Goal: Transaction & Acquisition: Purchase product/service

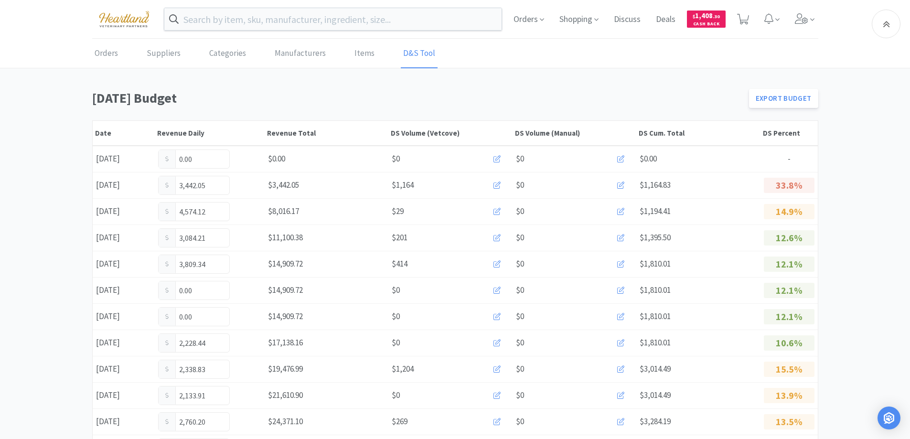
scroll to position [287, 0]
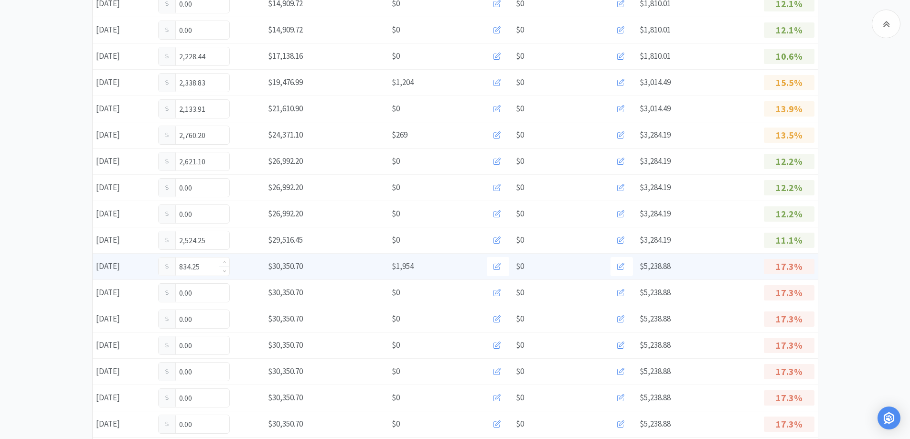
click at [205, 269] on input "834.25" at bounding box center [194, 267] width 71 height 18
type input "8"
type input "1,397.75"
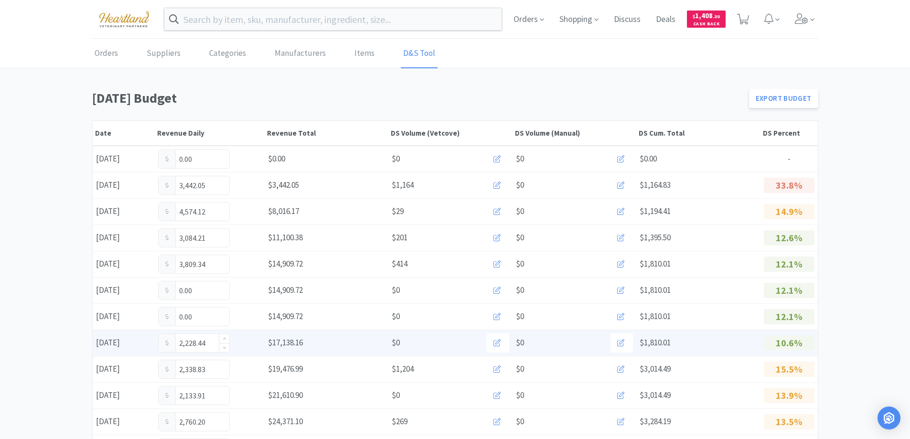
scroll to position [239, 0]
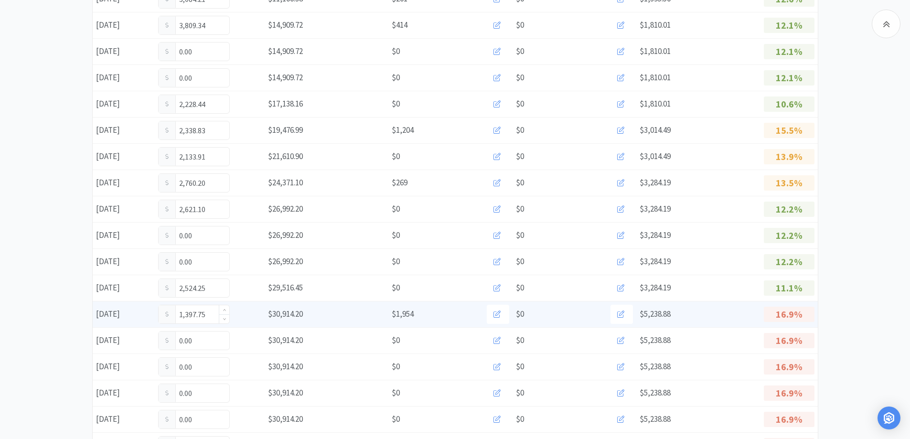
click at [212, 313] on input "1,397.75" at bounding box center [194, 314] width 71 height 18
type input "1"
type input "1,459.75"
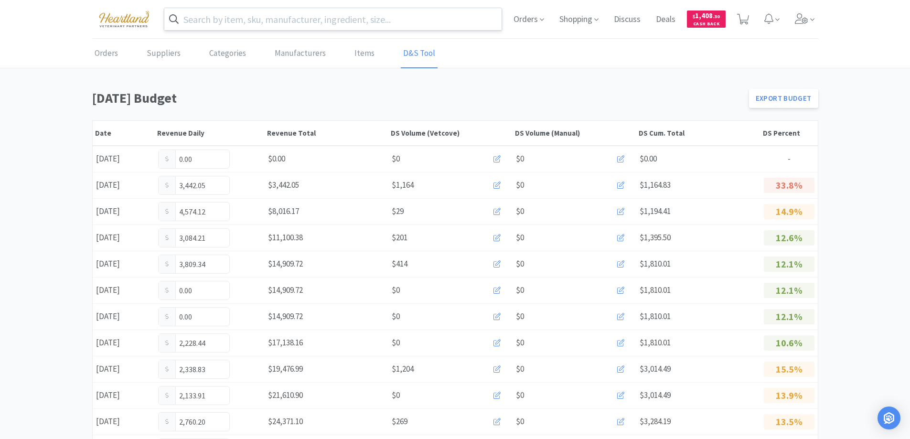
click at [256, 16] on input "text" at bounding box center [333, 19] width 338 height 22
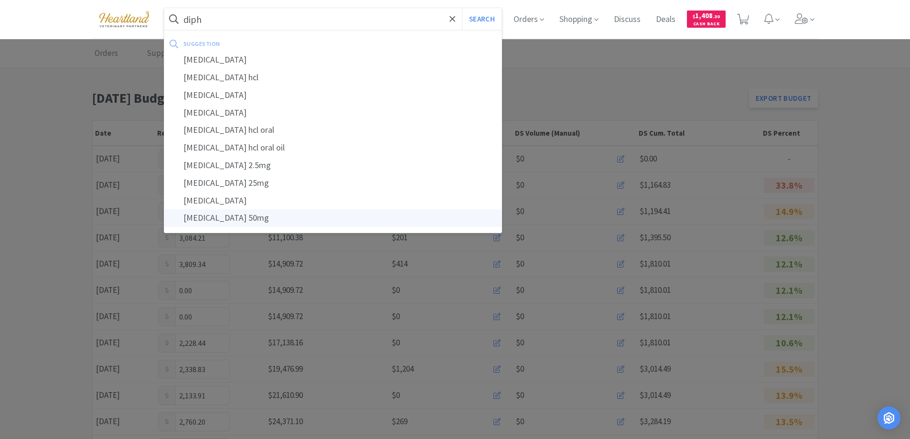
click at [250, 221] on div "[MEDICAL_DATA] 50mg" at bounding box center [333, 218] width 338 height 18
type input "[MEDICAL_DATA] 50mg"
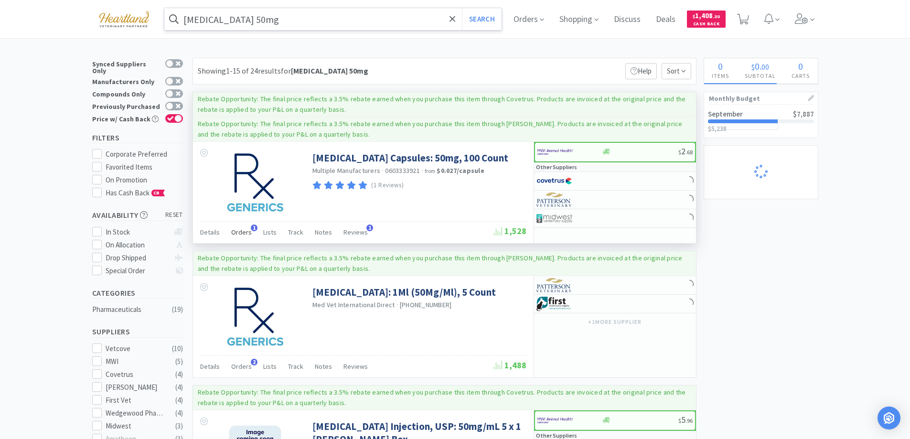
click at [235, 229] on span "Orders" at bounding box center [241, 232] width 21 height 9
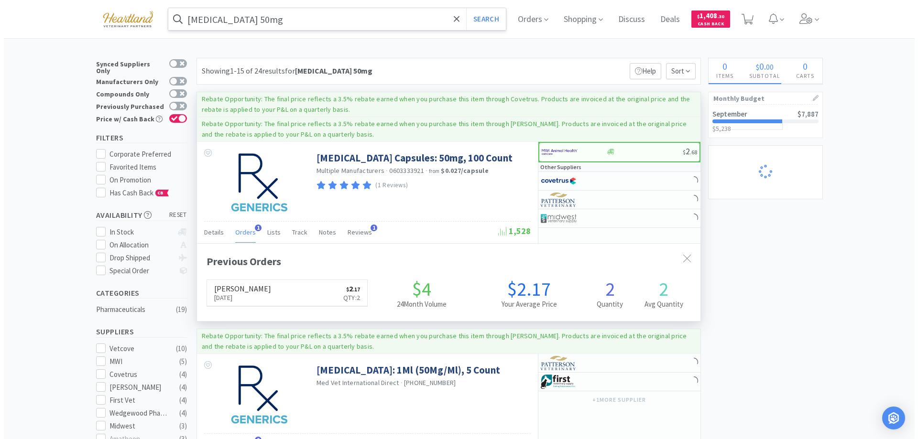
scroll to position [248, 503]
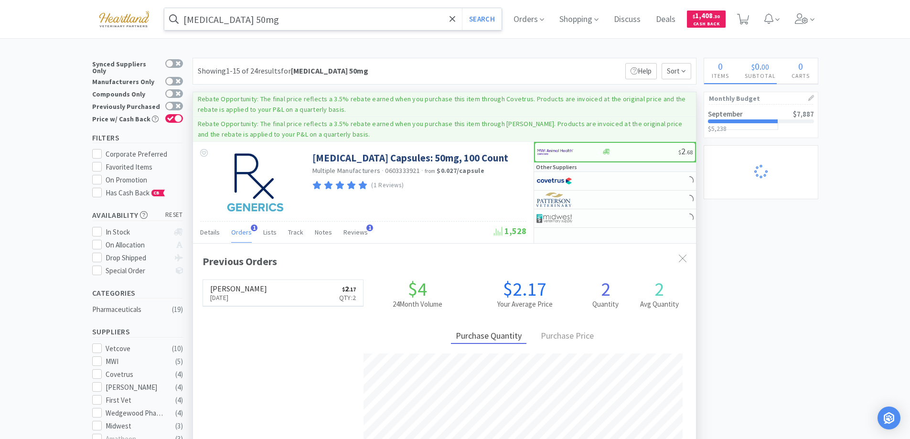
click at [235, 229] on span "Orders" at bounding box center [241, 232] width 21 height 9
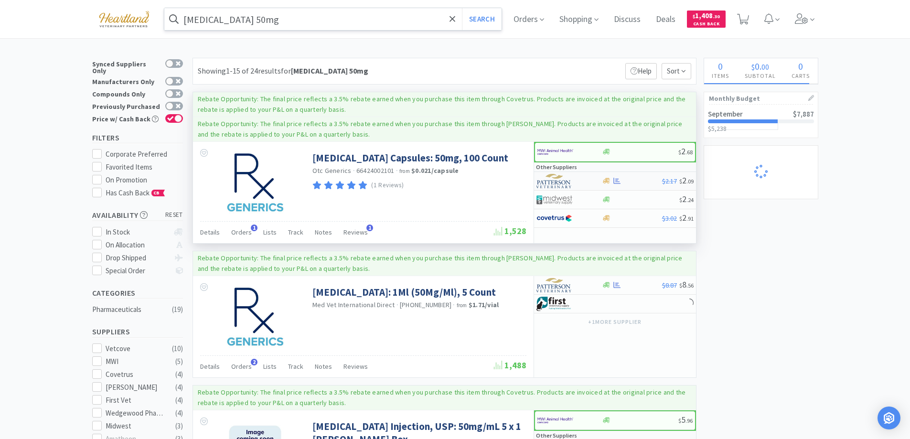
click at [593, 181] on div at bounding box center [569, 181] width 65 height 16
select select "1"
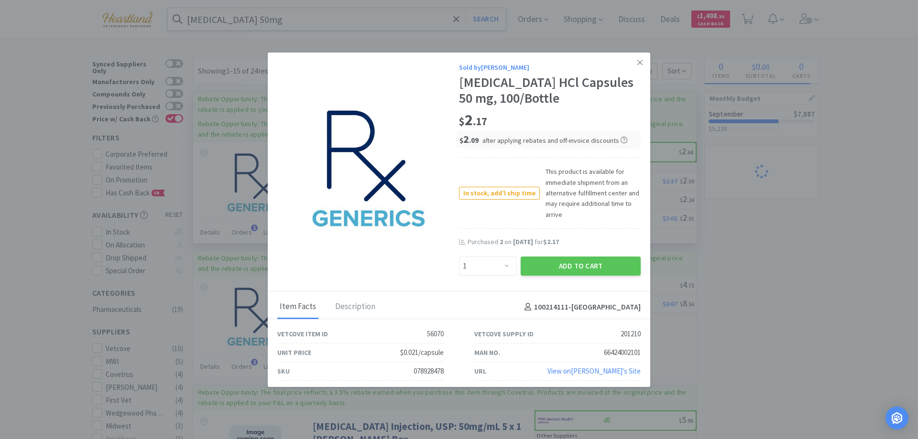
scroll to position [3, 0]
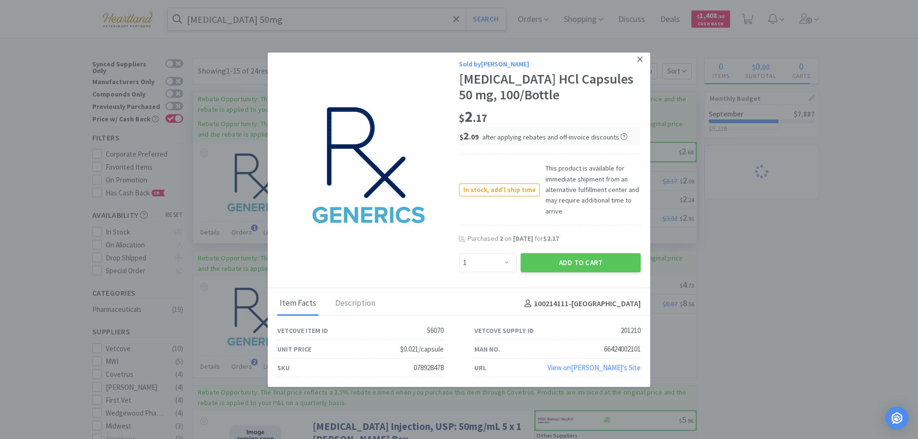
click at [637, 57] on icon at bounding box center [639, 59] width 5 height 9
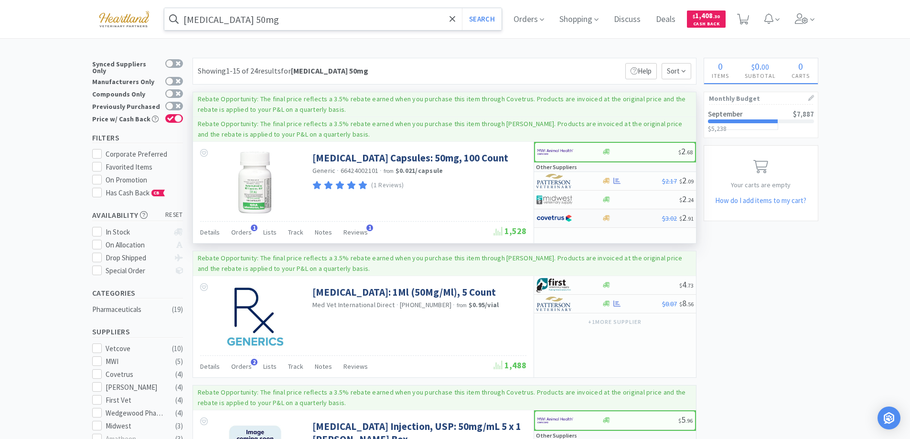
click at [580, 216] on div at bounding box center [563, 218] width 53 height 16
select select "1"
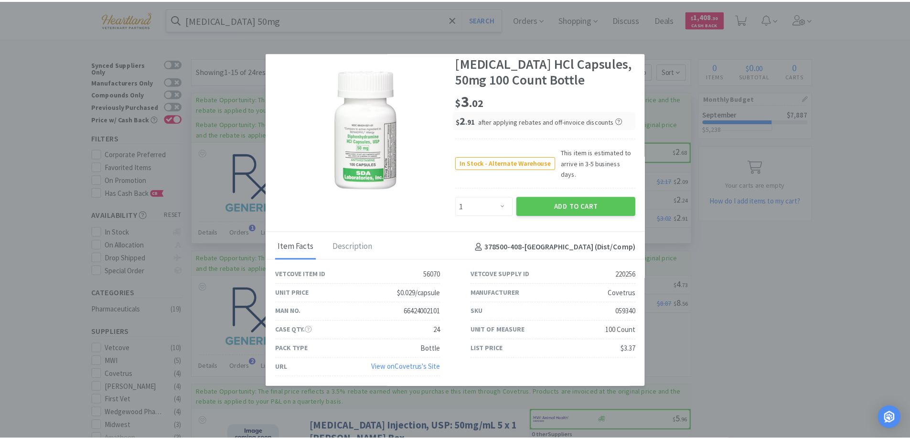
scroll to position [0, 0]
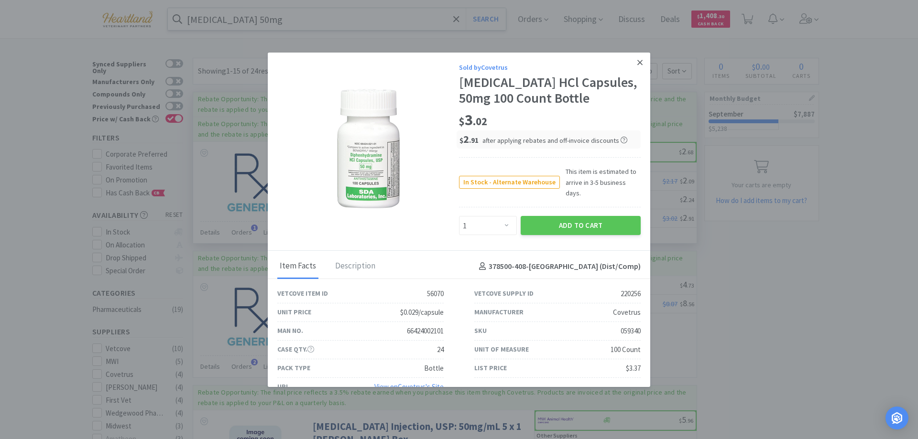
click at [637, 60] on icon at bounding box center [639, 62] width 5 height 9
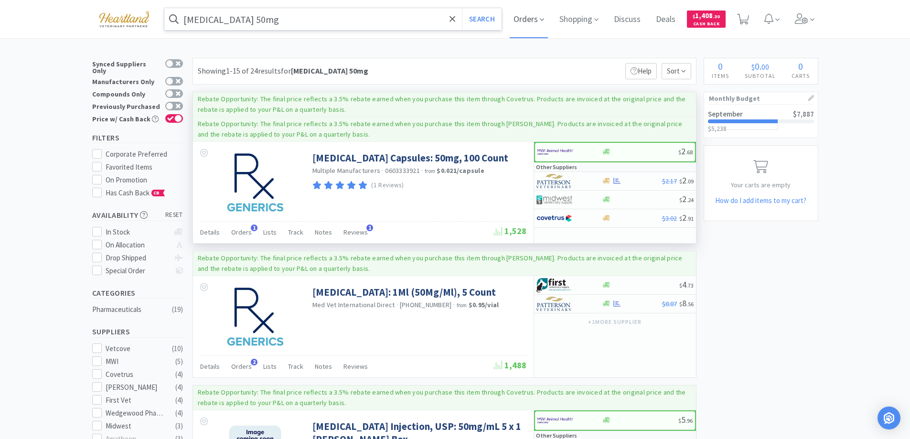
click at [540, 22] on span "Orders" at bounding box center [529, 19] width 38 height 38
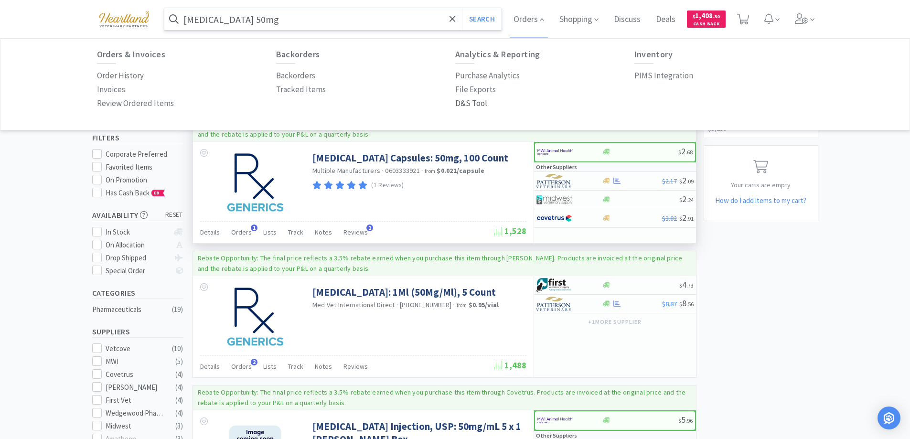
click at [479, 103] on p "D&S Tool" at bounding box center [471, 103] width 32 height 13
